Goal: Information Seeking & Learning: Learn about a topic

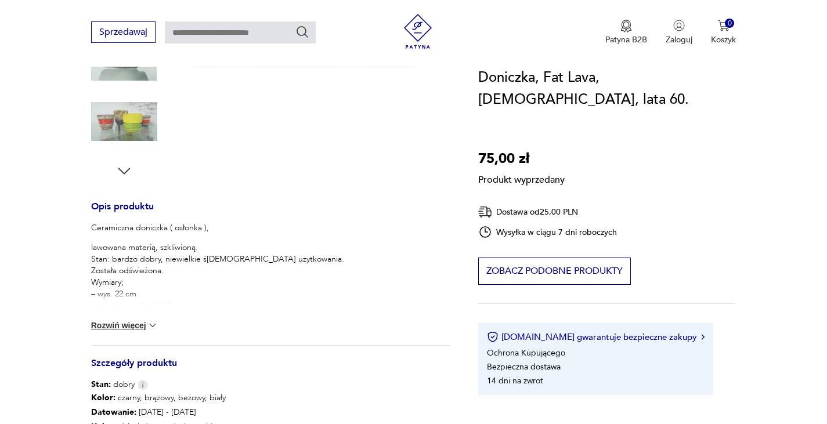
drag, startPoint x: 102, startPoint y: 319, endPoint x: 102, endPoint y: 327, distance: 8.1
click at [102, 325] on div "Ceramiczna doniczka ( osłonka ), lawowana materią, szkliwioną. Stan: bardzo dob…" at bounding box center [270, 283] width 359 height 123
click at [102, 327] on button "Rozwiń więcej" at bounding box center [124, 326] width 67 height 12
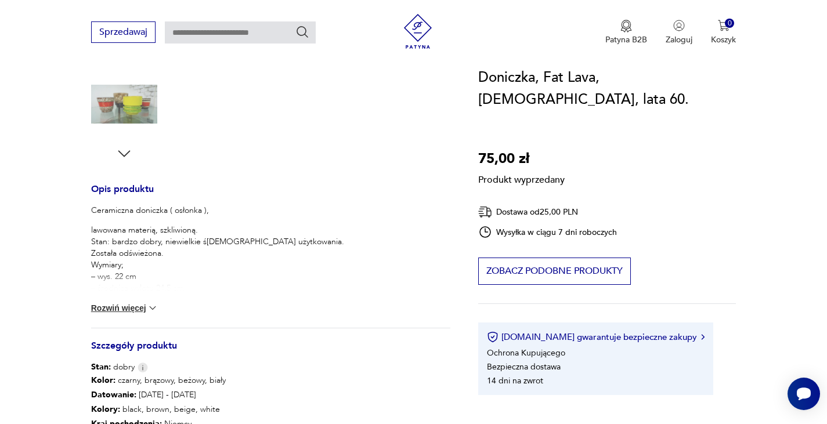
scroll to position [406, 0]
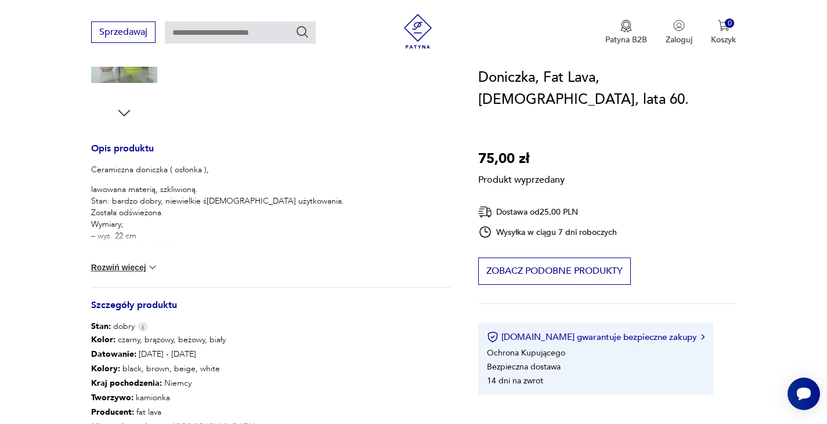
click at [129, 272] on button "Rozwiń więcej" at bounding box center [124, 268] width 67 height 12
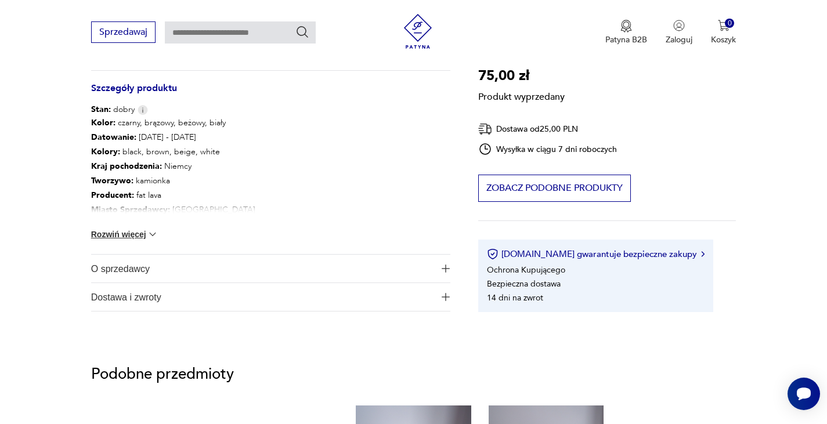
scroll to position [986, 0]
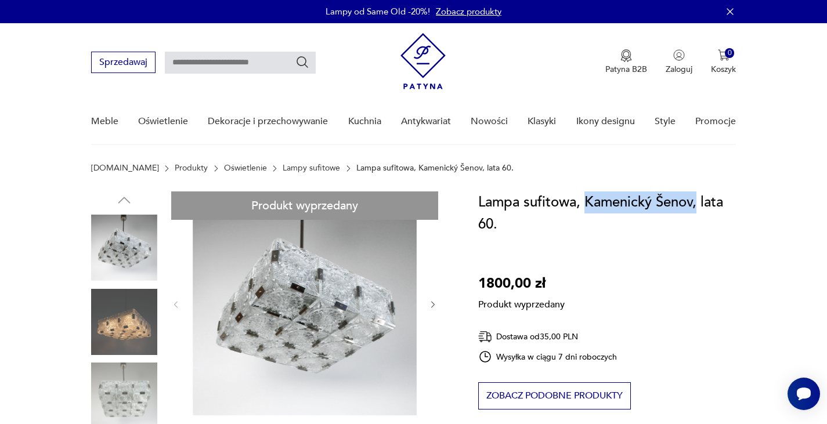
drag, startPoint x: 584, startPoint y: 202, endPoint x: 696, endPoint y: 209, distance: 112.2
click at [696, 209] on h1 "Lampa sufitowa, Kamenický Šenov, lata 60." at bounding box center [607, 213] width 258 height 44
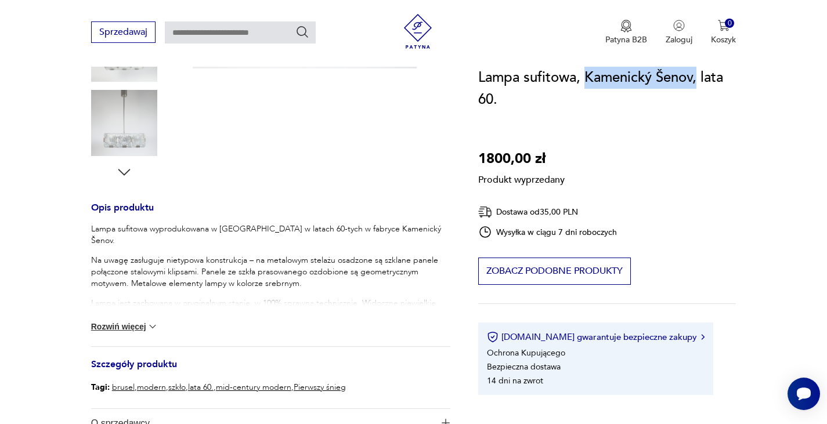
scroll to position [348, 0]
click at [111, 324] on button "Rozwiń więcej" at bounding box center [124, 326] width 67 height 12
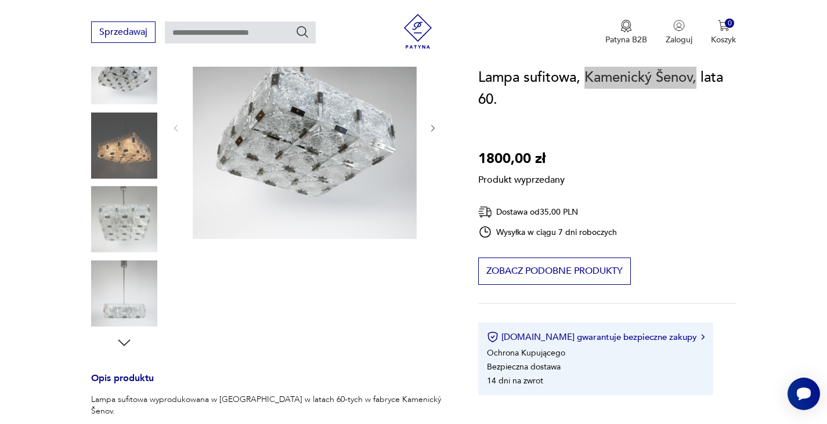
scroll to position [174, 0]
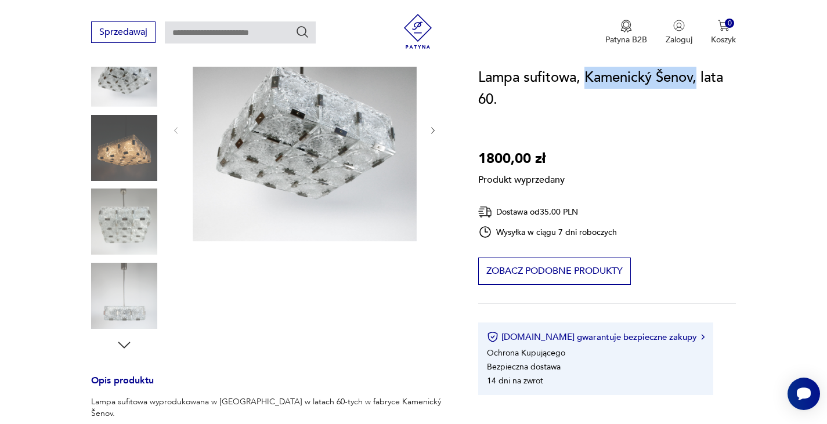
click at [255, 38] on input "text" at bounding box center [240, 32] width 151 height 22
paste input "**********"
type input "**********"
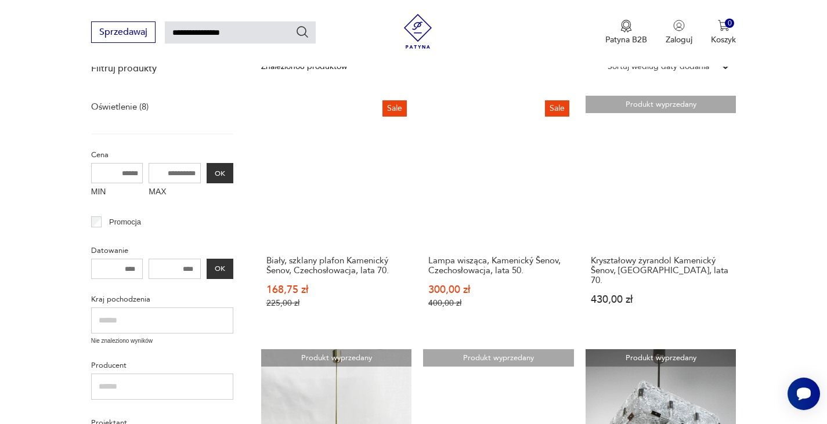
scroll to position [158, 0]
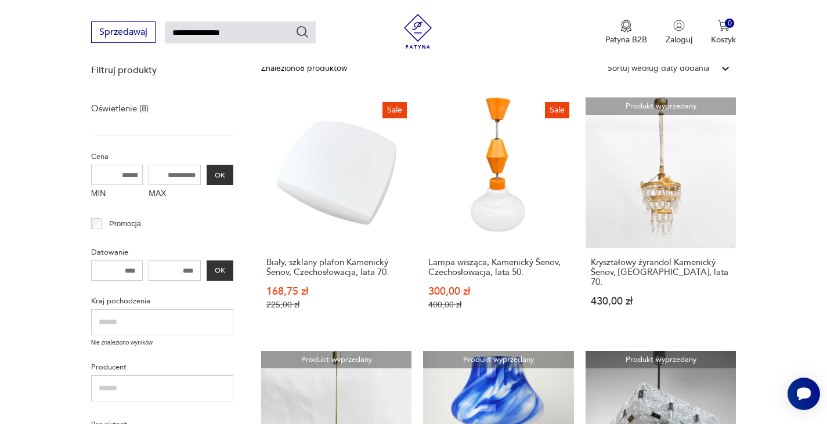
type input "**********"
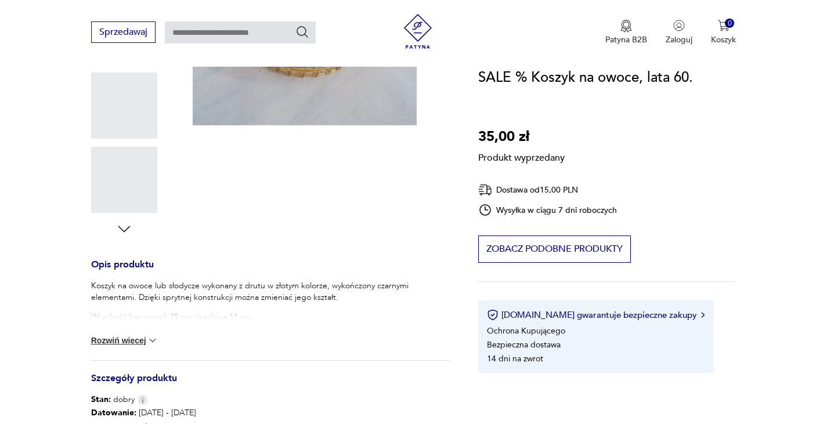
click at [107, 337] on button "Rozwiń więcej" at bounding box center [124, 341] width 67 height 12
